Goal: Use online tool/utility: Use online tool/utility

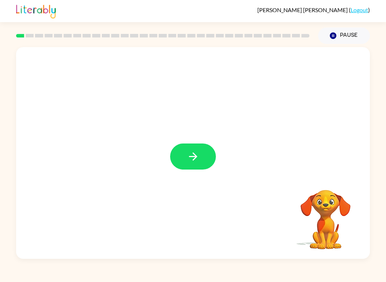
click at [194, 159] on icon "button" at bounding box center [193, 157] width 8 height 8
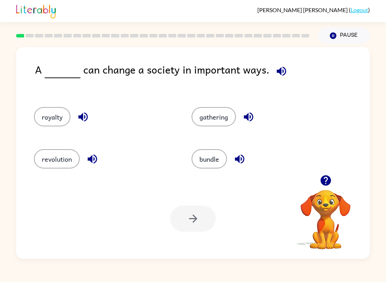
click at [41, 158] on button "revolution" at bounding box center [57, 158] width 46 height 19
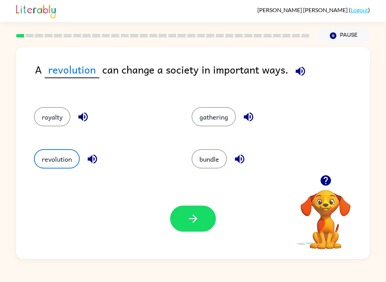
click at [184, 220] on button "button" at bounding box center [193, 219] width 46 height 26
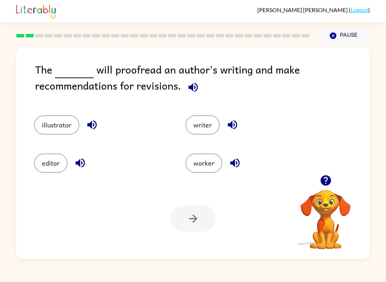
click at [207, 128] on button "writer" at bounding box center [203, 124] width 34 height 19
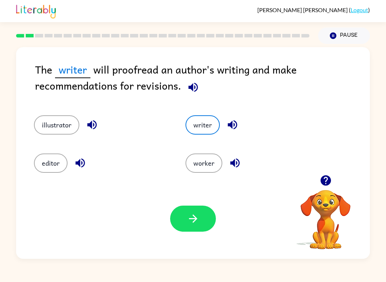
click at [45, 165] on button "editor" at bounding box center [51, 163] width 34 height 19
click at [48, 124] on button "illustrator" at bounding box center [56, 124] width 45 height 19
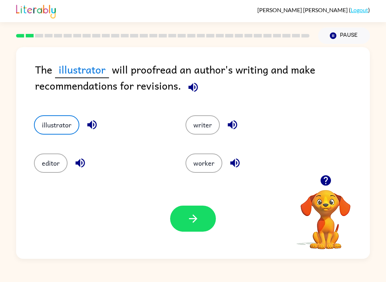
click at [46, 163] on button "editor" at bounding box center [51, 163] width 34 height 19
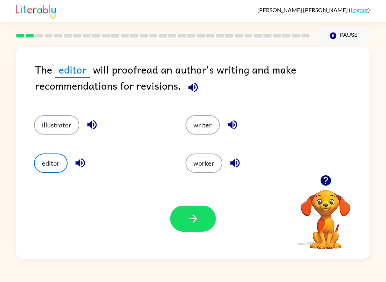
click at [188, 220] on icon "button" at bounding box center [193, 219] width 13 height 13
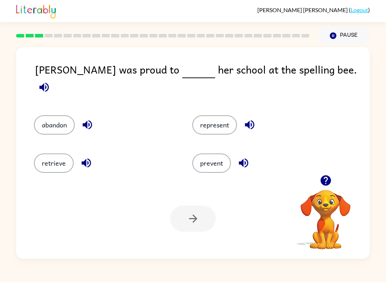
click at [205, 117] on button "represent" at bounding box center [214, 124] width 45 height 19
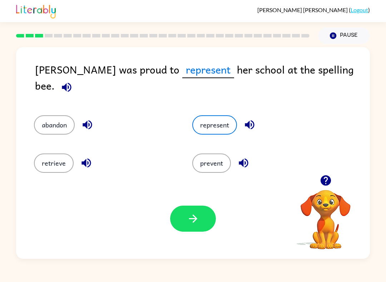
click at [171, 234] on div "Your browser must support playing .mp4 files to use Literably. Please try using…" at bounding box center [193, 219] width 354 height 80
click at [180, 218] on button "button" at bounding box center [193, 219] width 46 height 26
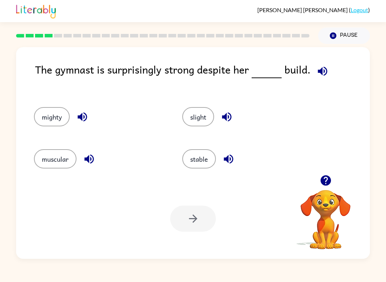
click at [196, 157] on button "stable" at bounding box center [199, 158] width 34 height 19
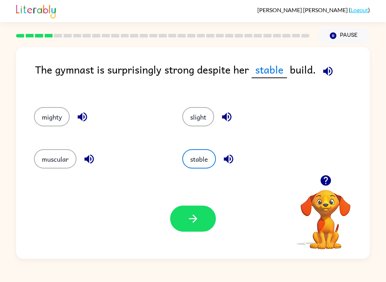
click at [46, 114] on button "mighty" at bounding box center [52, 116] width 36 height 19
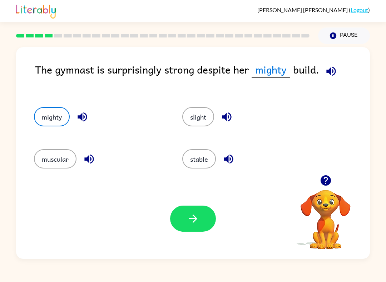
click at [204, 154] on button "stable" at bounding box center [199, 158] width 34 height 19
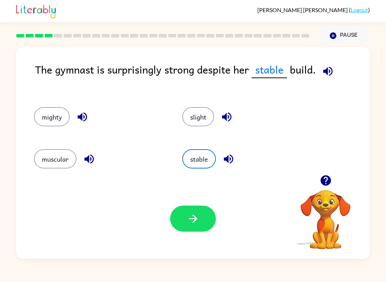
click at [190, 219] on icon "button" at bounding box center [193, 219] width 13 height 13
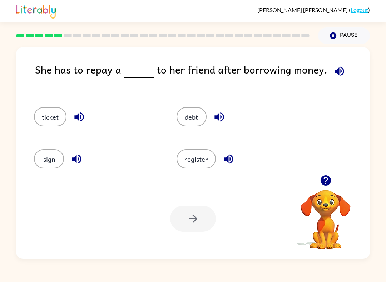
click at [195, 122] on button "debt" at bounding box center [192, 116] width 30 height 19
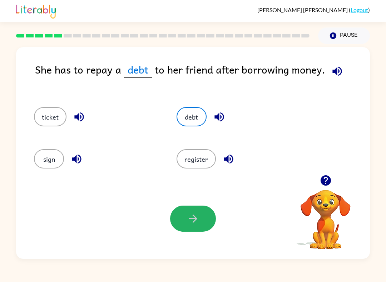
click at [191, 222] on icon "button" at bounding box center [193, 219] width 13 height 13
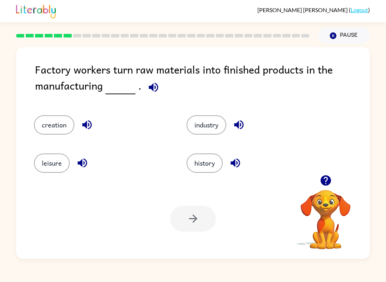
click at [215, 128] on button "industry" at bounding box center [207, 124] width 40 height 19
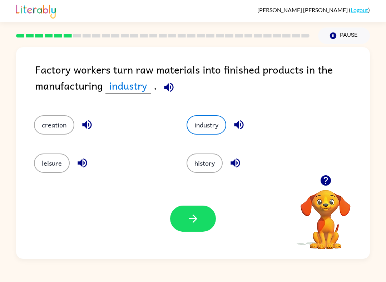
click at [205, 221] on button "button" at bounding box center [193, 219] width 46 height 26
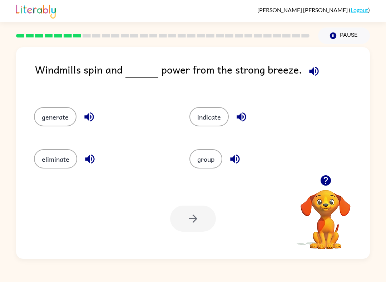
click at [48, 122] on button "generate" at bounding box center [55, 116] width 43 height 19
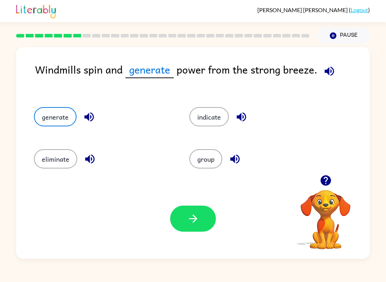
click at [197, 224] on icon "button" at bounding box center [193, 219] width 13 height 13
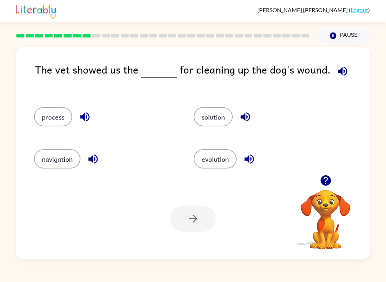
click at [234, 150] on div "evolution" at bounding box center [265, 158] width 143 height 19
click at [226, 159] on button "evolution" at bounding box center [215, 158] width 43 height 19
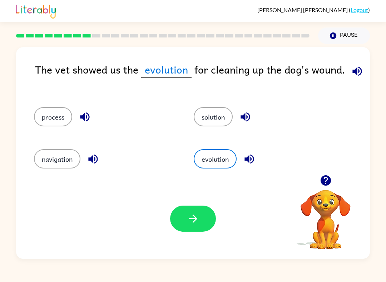
click at [221, 108] on button "solution" at bounding box center [213, 116] width 39 height 19
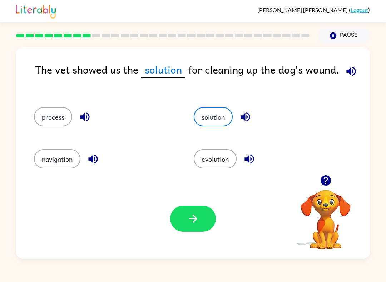
click at [187, 221] on icon "button" at bounding box center [193, 219] width 13 height 13
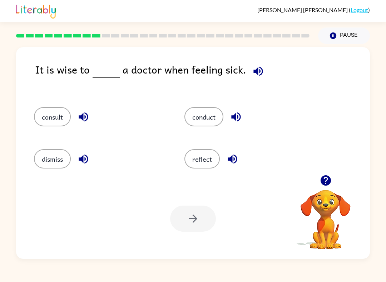
click at [44, 113] on button "consult" at bounding box center [52, 116] width 37 height 19
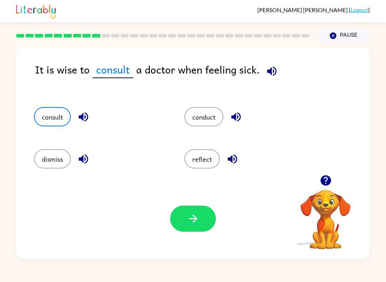
click at [194, 231] on button "button" at bounding box center [193, 219] width 46 height 26
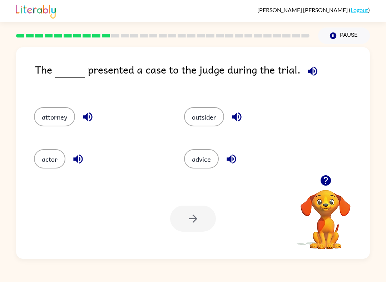
click at [50, 162] on button "actor" at bounding box center [49, 158] width 31 height 19
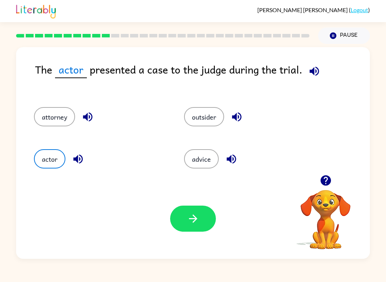
click at [185, 219] on button "button" at bounding box center [193, 219] width 46 height 26
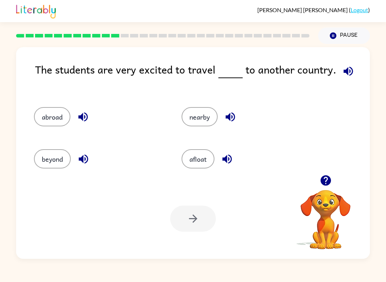
click at [204, 120] on button "nearby" at bounding box center [200, 116] width 36 height 19
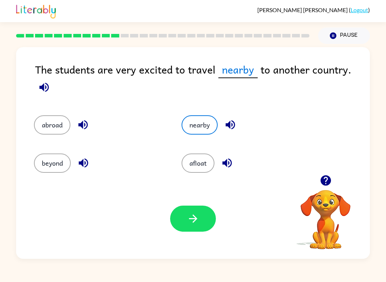
click at [201, 169] on button "afloat" at bounding box center [198, 163] width 33 height 19
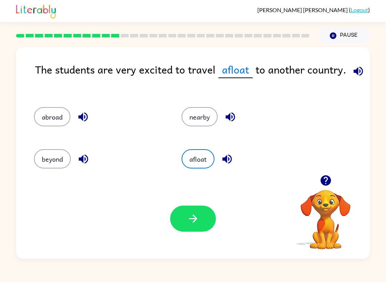
click at [52, 114] on button "abroad" at bounding box center [52, 116] width 36 height 19
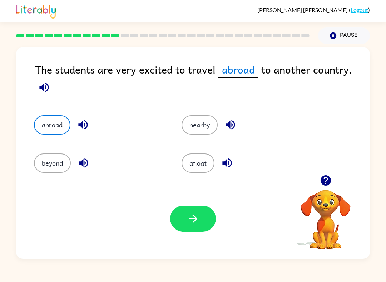
click at [55, 158] on button "beyond" at bounding box center [52, 163] width 37 height 19
click at [203, 121] on button "nearby" at bounding box center [200, 124] width 36 height 19
click at [201, 220] on button "button" at bounding box center [193, 219] width 46 height 26
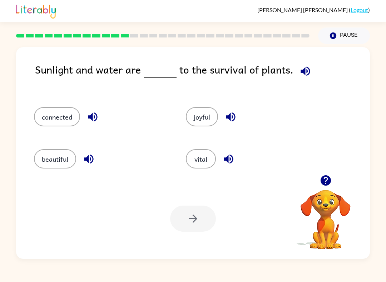
click at [203, 168] on button "vital" at bounding box center [201, 158] width 30 height 19
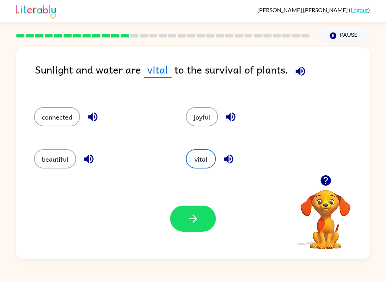
click at [197, 222] on icon "button" at bounding box center [193, 219] width 13 height 13
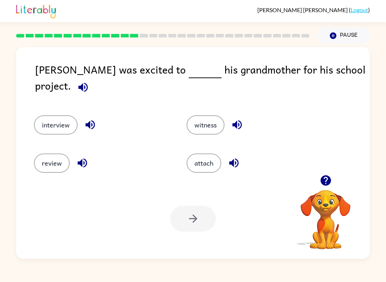
click at [54, 122] on button "interview" at bounding box center [56, 124] width 44 height 19
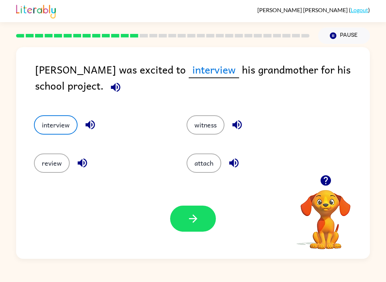
click at [189, 227] on button "button" at bounding box center [193, 219] width 46 height 26
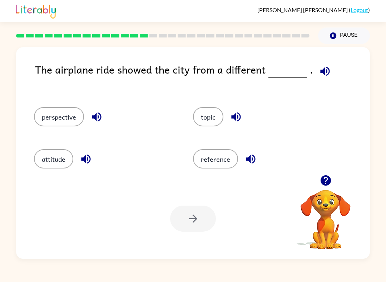
click at [44, 121] on button "perspective" at bounding box center [59, 116] width 50 height 19
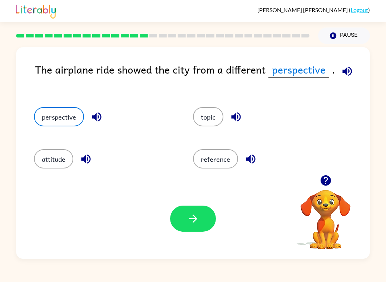
click at [184, 216] on button "button" at bounding box center [193, 219] width 46 height 26
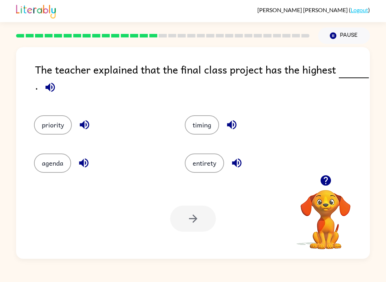
click at [47, 132] on button "priority" at bounding box center [53, 124] width 38 height 19
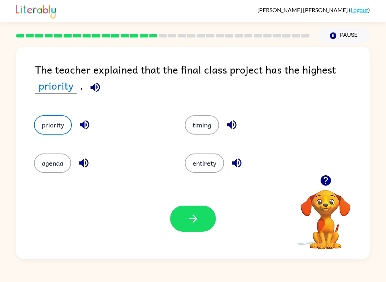
click at [177, 229] on button "button" at bounding box center [193, 219] width 46 height 26
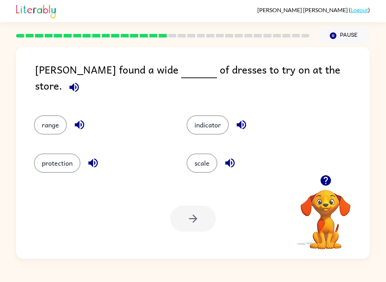
click at [215, 161] on button "scale" at bounding box center [202, 163] width 31 height 19
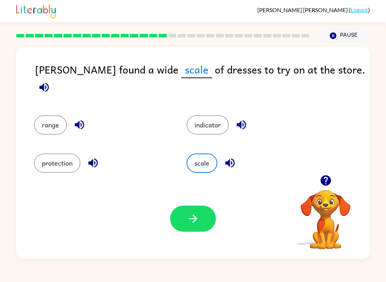
click at [186, 210] on button "button" at bounding box center [193, 219] width 46 height 26
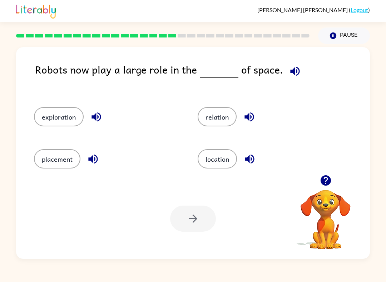
click at [30, 110] on div "exploration" at bounding box center [102, 115] width 164 height 42
click at [48, 117] on button "exploration" at bounding box center [59, 116] width 50 height 19
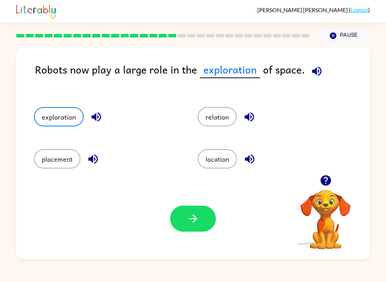
click at [218, 120] on button "relation" at bounding box center [217, 116] width 39 height 19
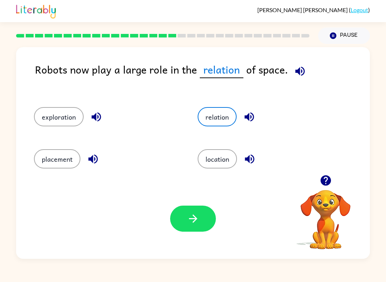
click at [59, 126] on button "exploration" at bounding box center [59, 116] width 50 height 19
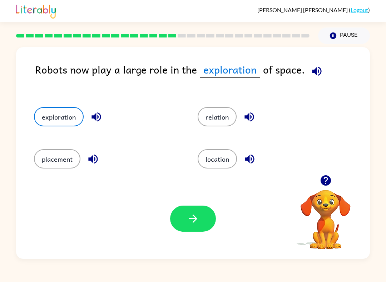
click at [194, 226] on button "button" at bounding box center [193, 219] width 46 height 26
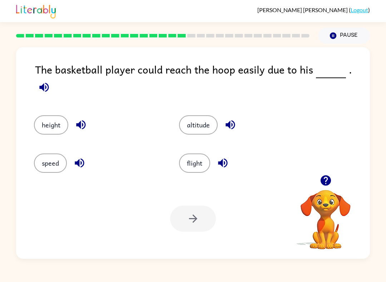
click at [40, 115] on button "height" at bounding box center [51, 124] width 34 height 19
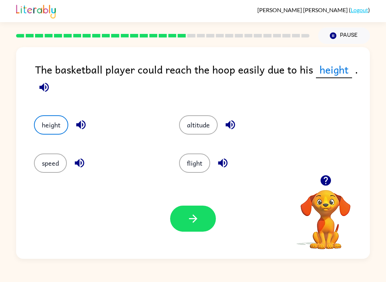
click at [181, 226] on button "button" at bounding box center [193, 219] width 46 height 26
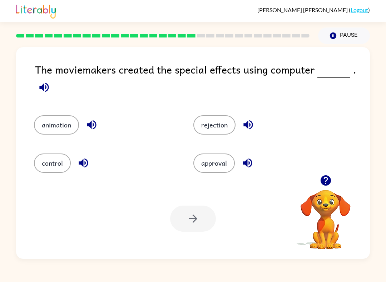
click at [65, 124] on button "animation" at bounding box center [56, 124] width 45 height 19
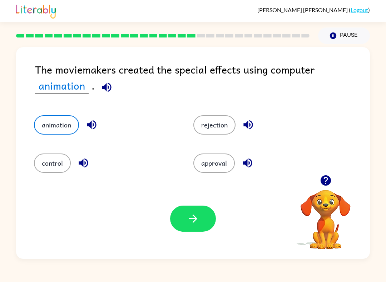
click at [187, 220] on icon "button" at bounding box center [193, 219] width 13 height 13
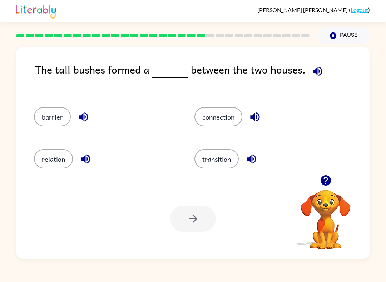
click at [54, 117] on button "barrier" at bounding box center [52, 116] width 37 height 19
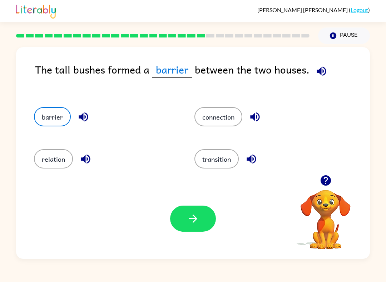
click at [194, 222] on icon "button" at bounding box center [193, 219] width 8 height 8
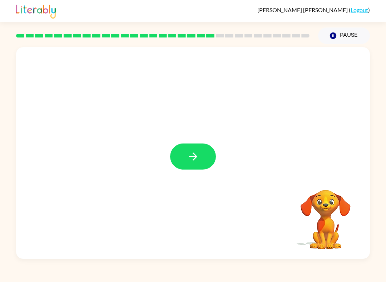
click at [194, 159] on icon "button" at bounding box center [193, 157] width 8 height 8
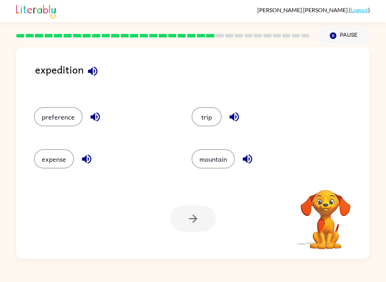
click at [45, 160] on button "expense" at bounding box center [54, 158] width 40 height 19
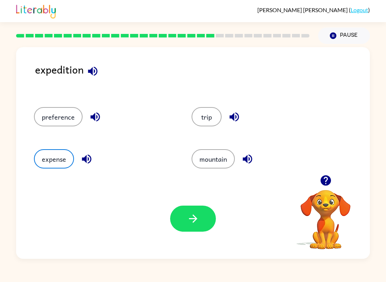
click at [205, 115] on button "trip" at bounding box center [207, 116] width 30 height 19
click at [190, 220] on icon "button" at bounding box center [193, 219] width 13 height 13
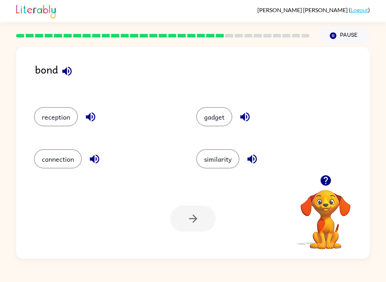
click at [65, 73] on icon "button" at bounding box center [66, 70] width 9 height 9
click at [53, 162] on button "connection" at bounding box center [58, 158] width 48 height 19
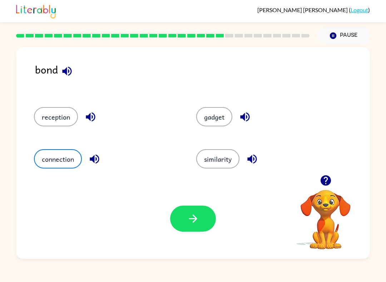
click at [184, 217] on button "button" at bounding box center [193, 219] width 46 height 26
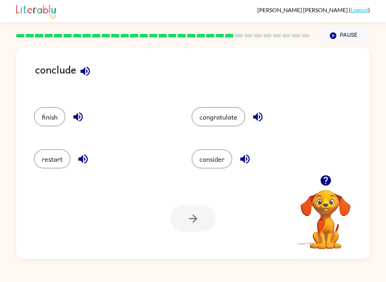
click at [209, 148] on div "consider" at bounding box center [257, 157] width 158 height 42
click at [211, 162] on button "consider" at bounding box center [212, 158] width 41 height 19
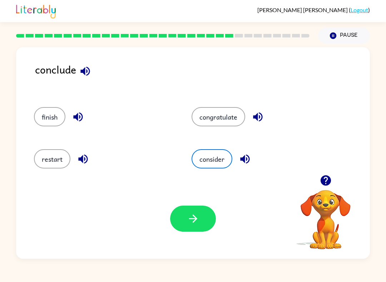
click at [181, 218] on button "button" at bounding box center [193, 219] width 46 height 26
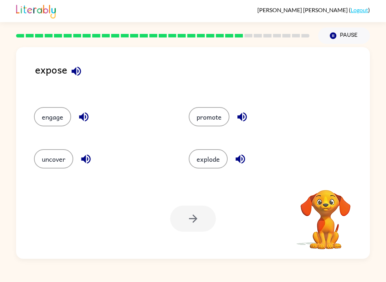
click at [52, 167] on button "uncover" at bounding box center [53, 158] width 39 height 19
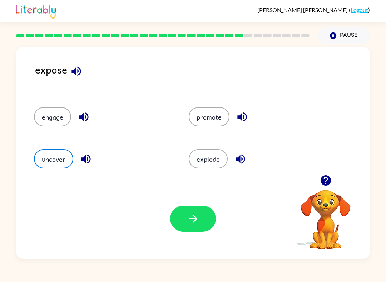
click at [184, 226] on button "button" at bounding box center [193, 219] width 46 height 26
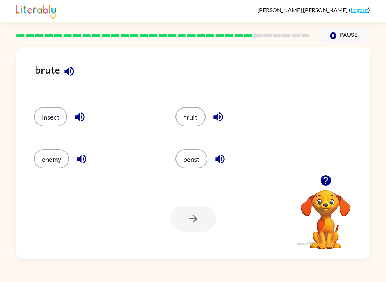
click at [69, 75] on icon "button" at bounding box center [68, 70] width 9 height 9
click at [45, 167] on button "enemy" at bounding box center [51, 158] width 35 height 19
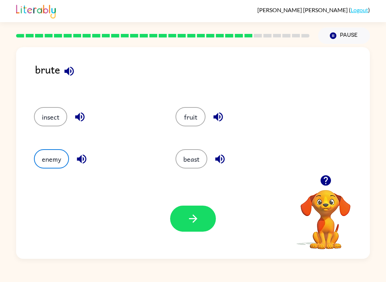
click at [184, 158] on button "beast" at bounding box center [192, 158] width 32 height 19
click at [54, 157] on button "enemy" at bounding box center [51, 158] width 35 height 19
click at [177, 227] on button "button" at bounding box center [193, 219] width 46 height 26
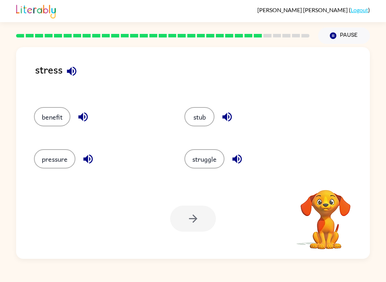
click at [47, 157] on button "pressure" at bounding box center [54, 158] width 41 height 19
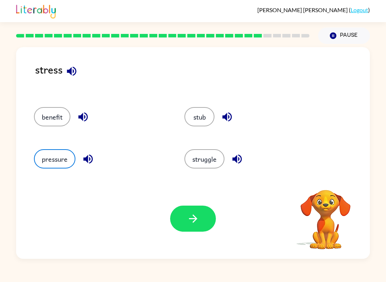
click at [188, 221] on icon "button" at bounding box center [193, 219] width 13 height 13
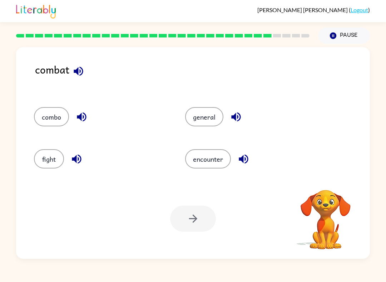
click at [43, 161] on button "fight" at bounding box center [49, 158] width 30 height 19
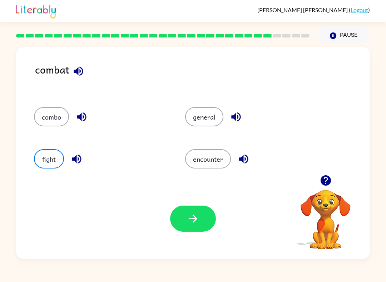
click at [184, 213] on button "button" at bounding box center [193, 219] width 46 height 26
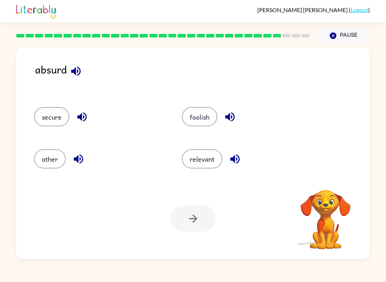
click at [213, 153] on button "relevant" at bounding box center [202, 158] width 40 height 19
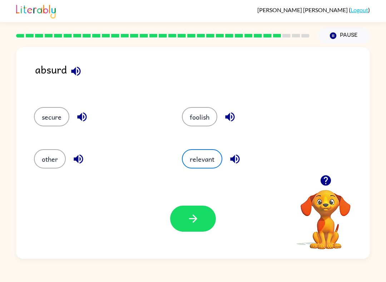
click at [42, 162] on button "other" at bounding box center [50, 158] width 32 height 19
click at [183, 225] on button "button" at bounding box center [193, 219] width 46 height 26
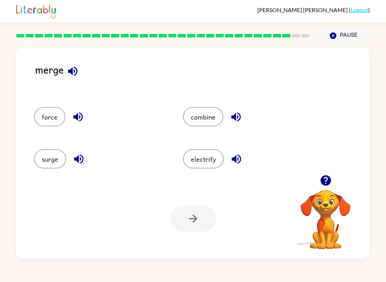
click at [189, 113] on button "combine" at bounding box center [203, 116] width 40 height 19
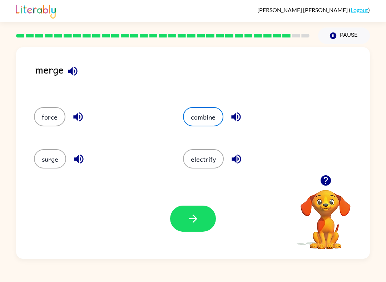
click at [189, 217] on icon "button" at bounding box center [193, 219] width 13 height 13
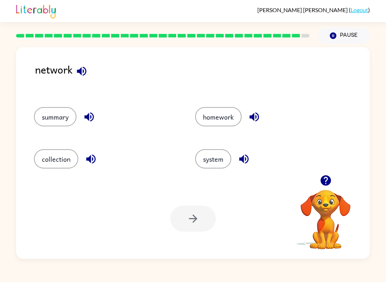
click at [217, 162] on button "system" at bounding box center [213, 158] width 36 height 19
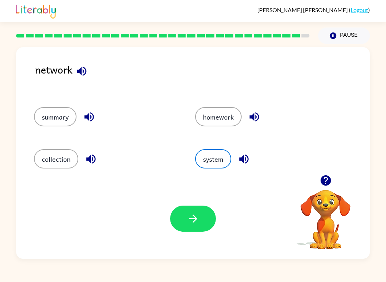
click at [190, 216] on icon "button" at bounding box center [193, 219] width 13 height 13
